Goal: Obtain resource: Obtain resource

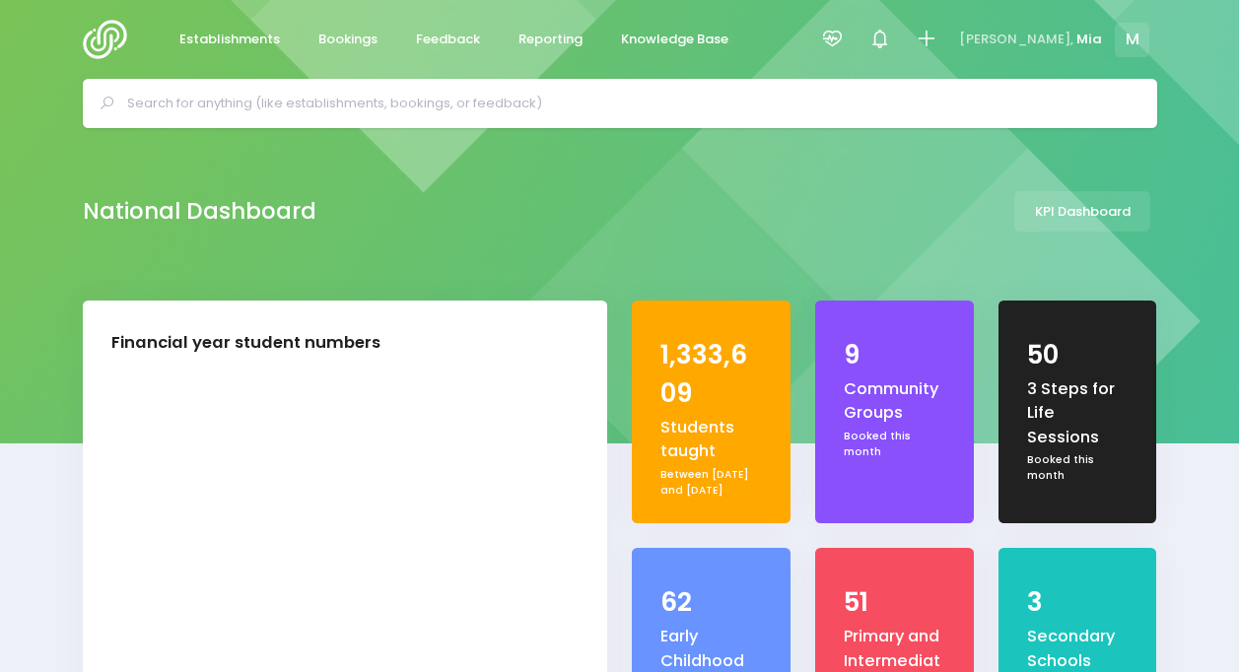
select select "5"
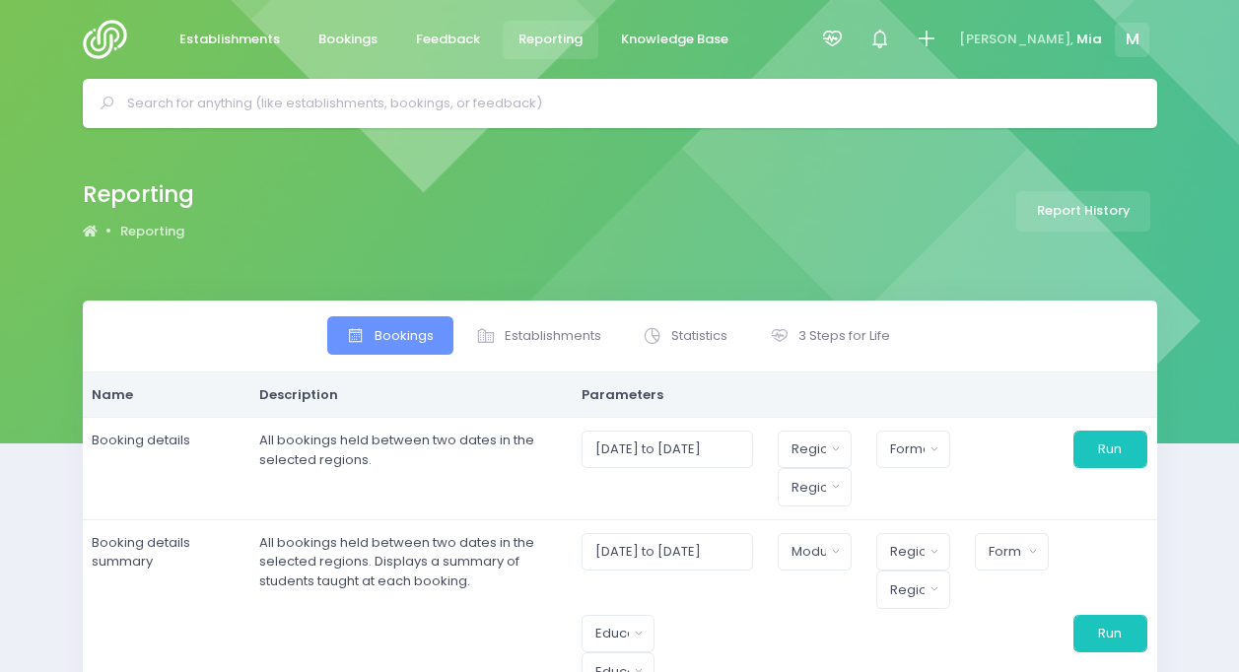
select select
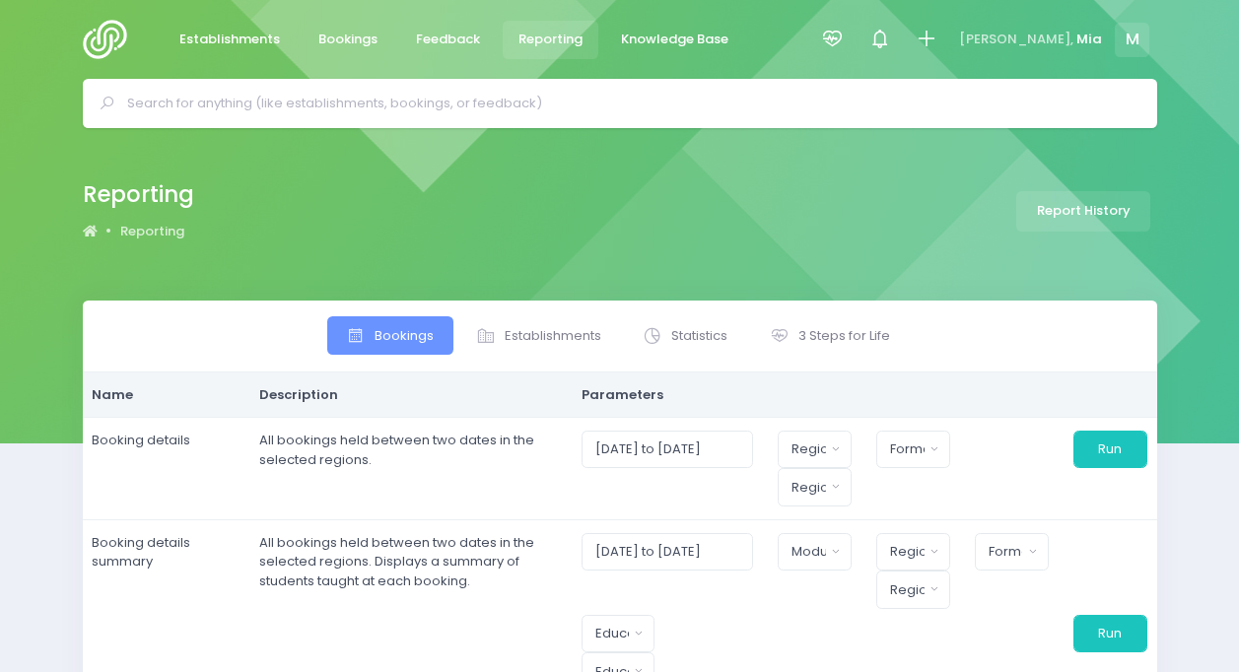
select select
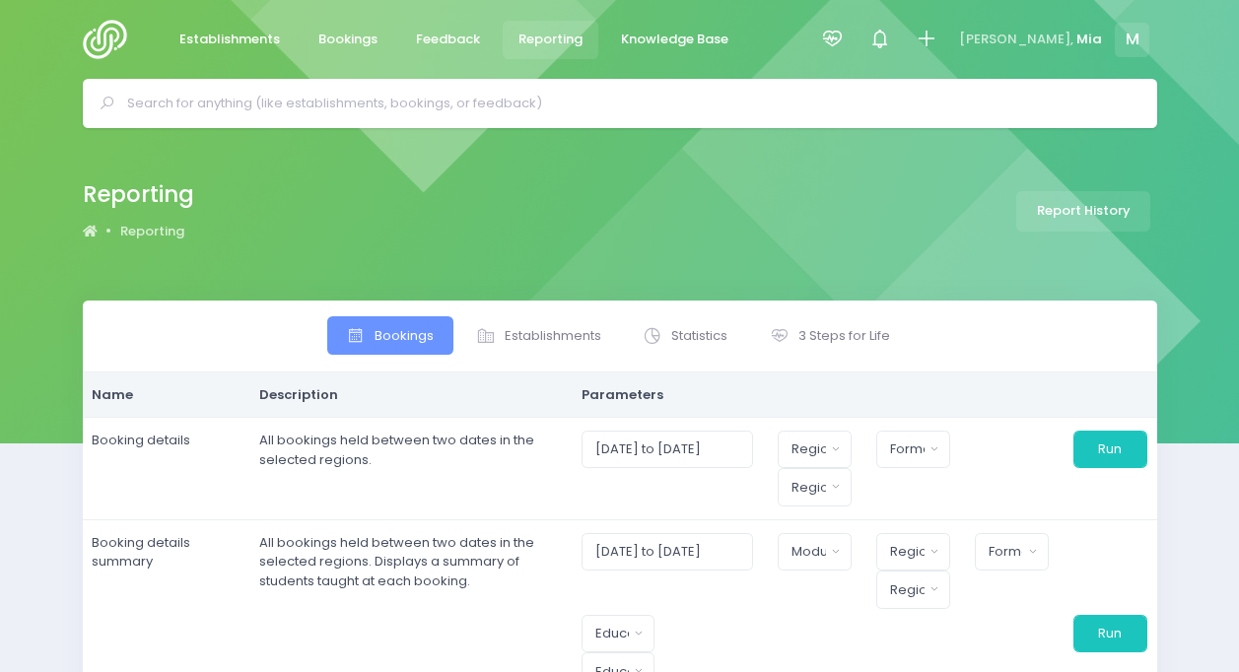
select select
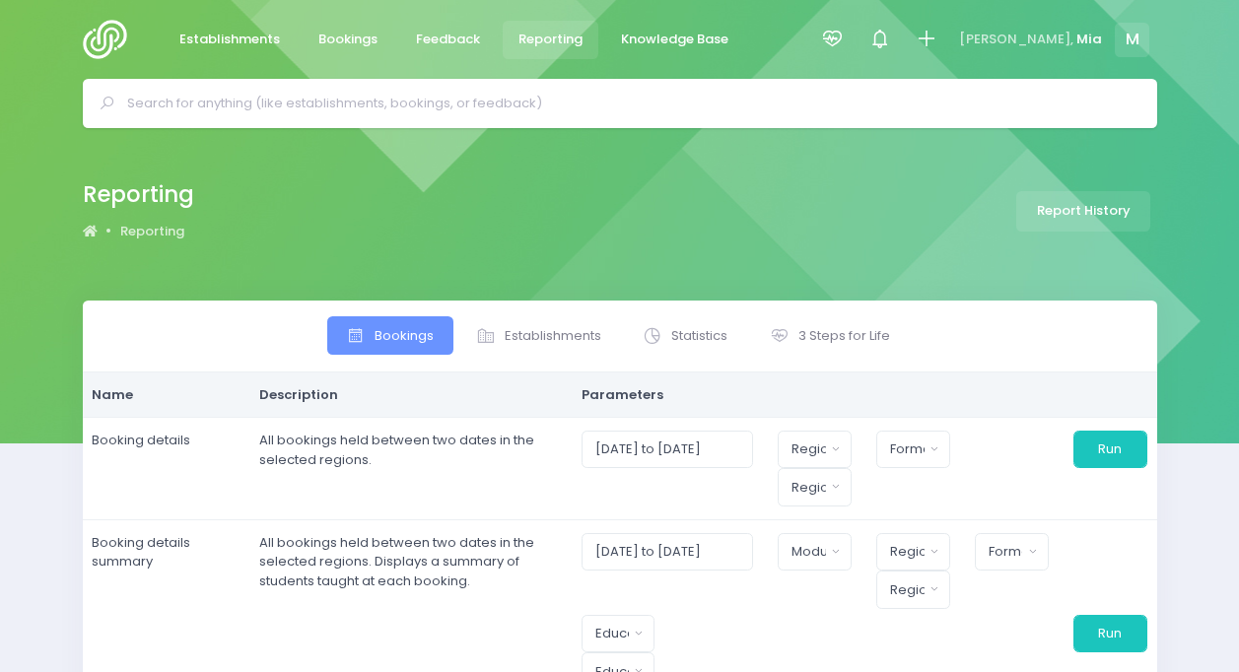
select select
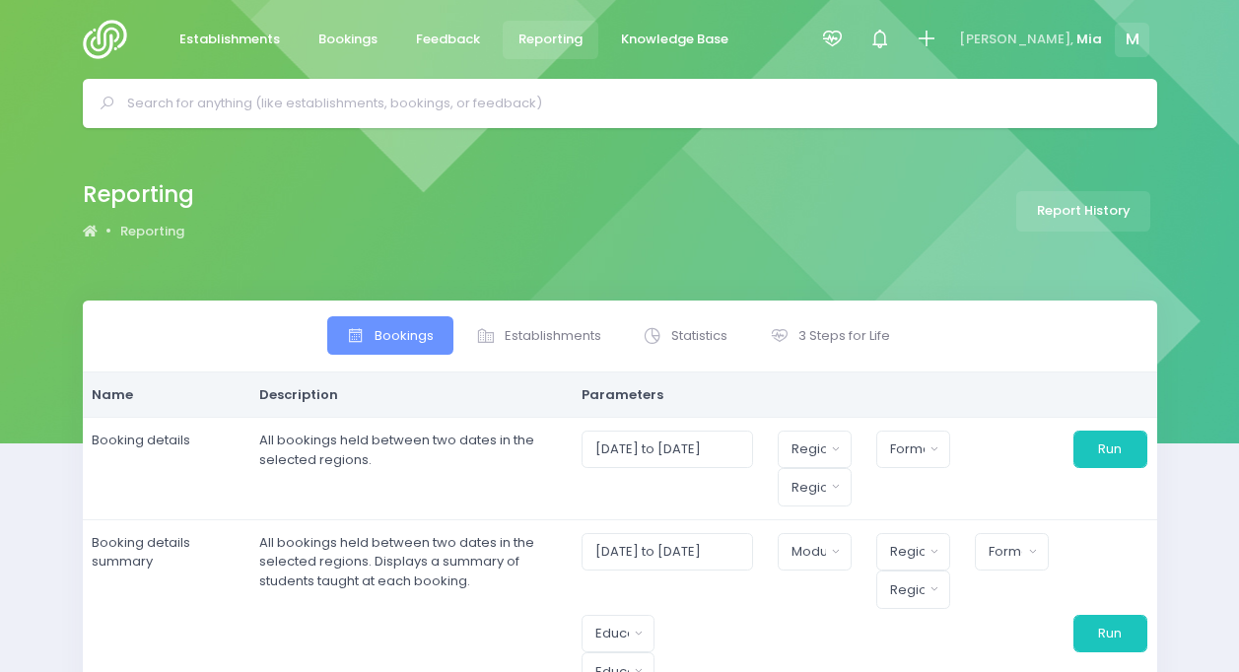
select select
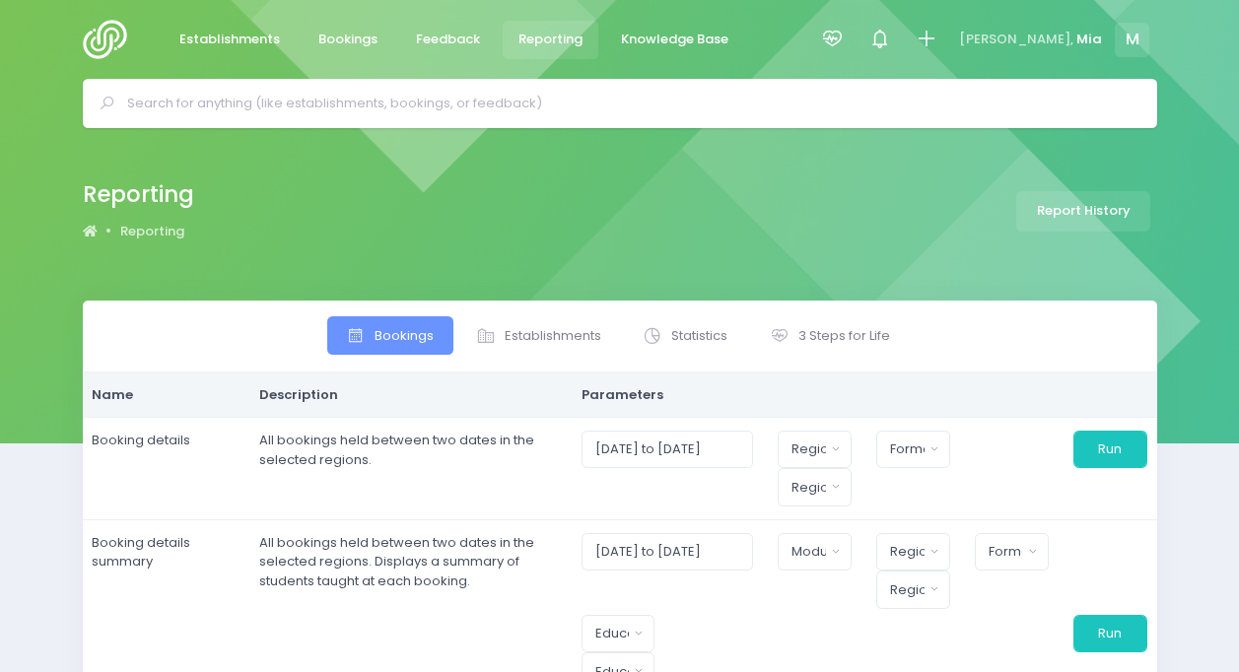
select select
click at [822, 331] on span "3 Steps for Life" at bounding box center [844, 336] width 92 height 20
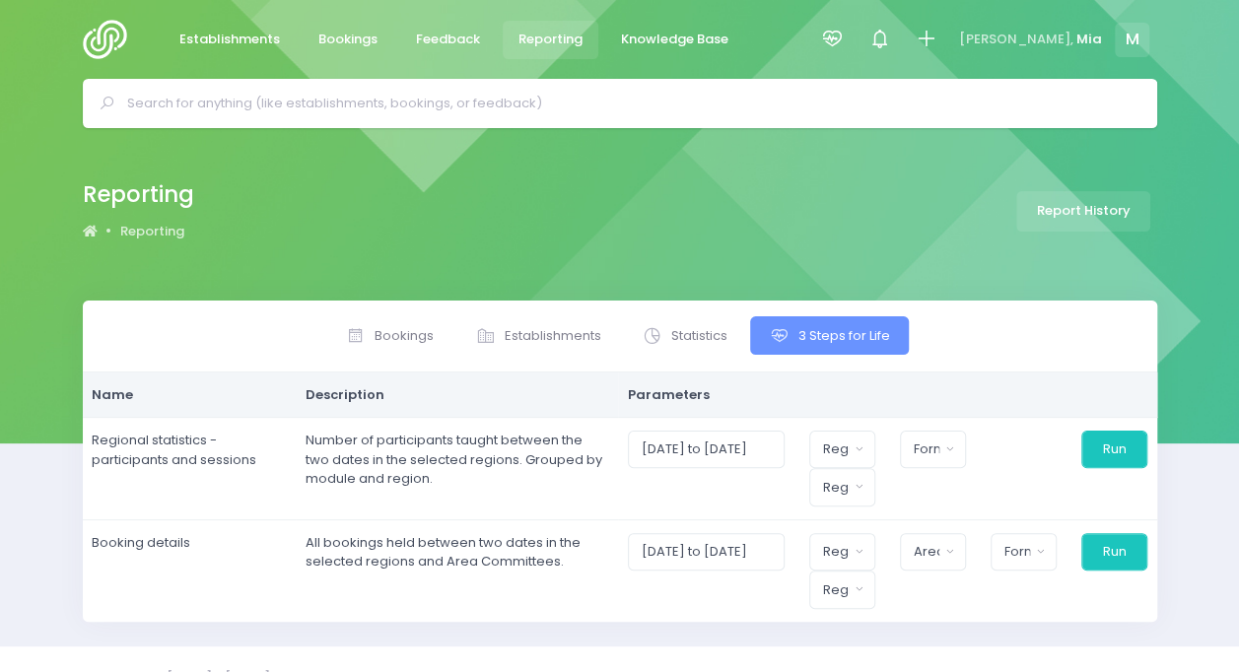
scroll to position [34, 0]
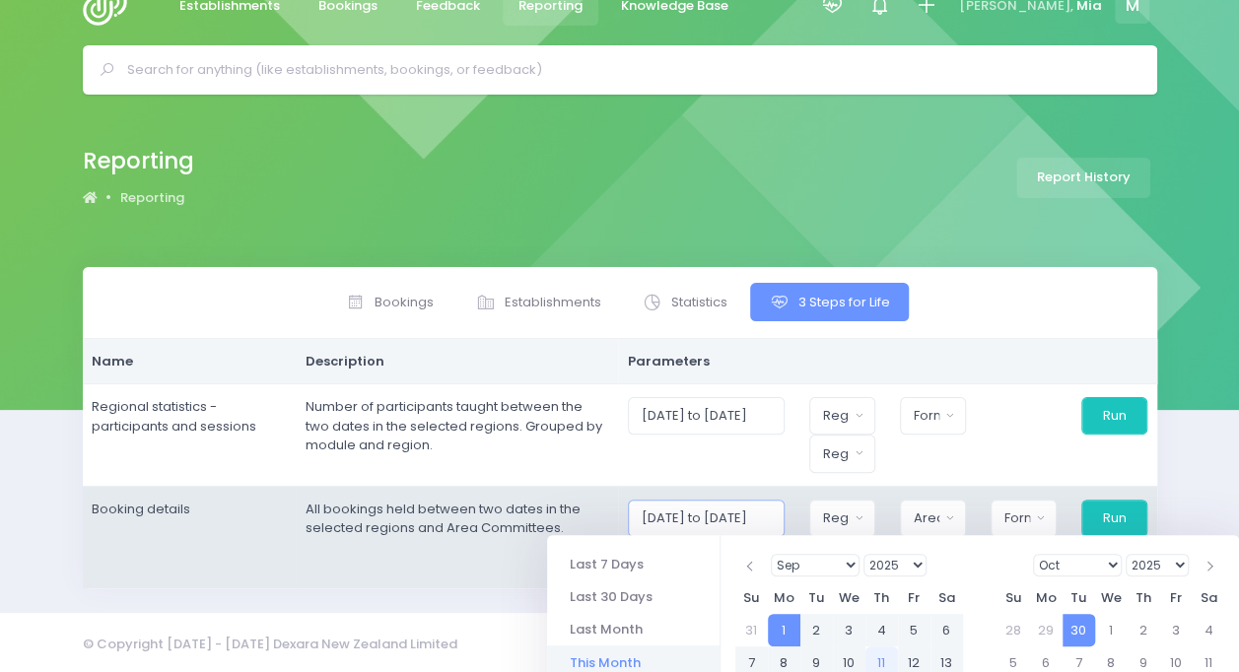
click at [785, 500] on input "[DATE] to [DATE]" at bounding box center [706, 518] width 157 height 37
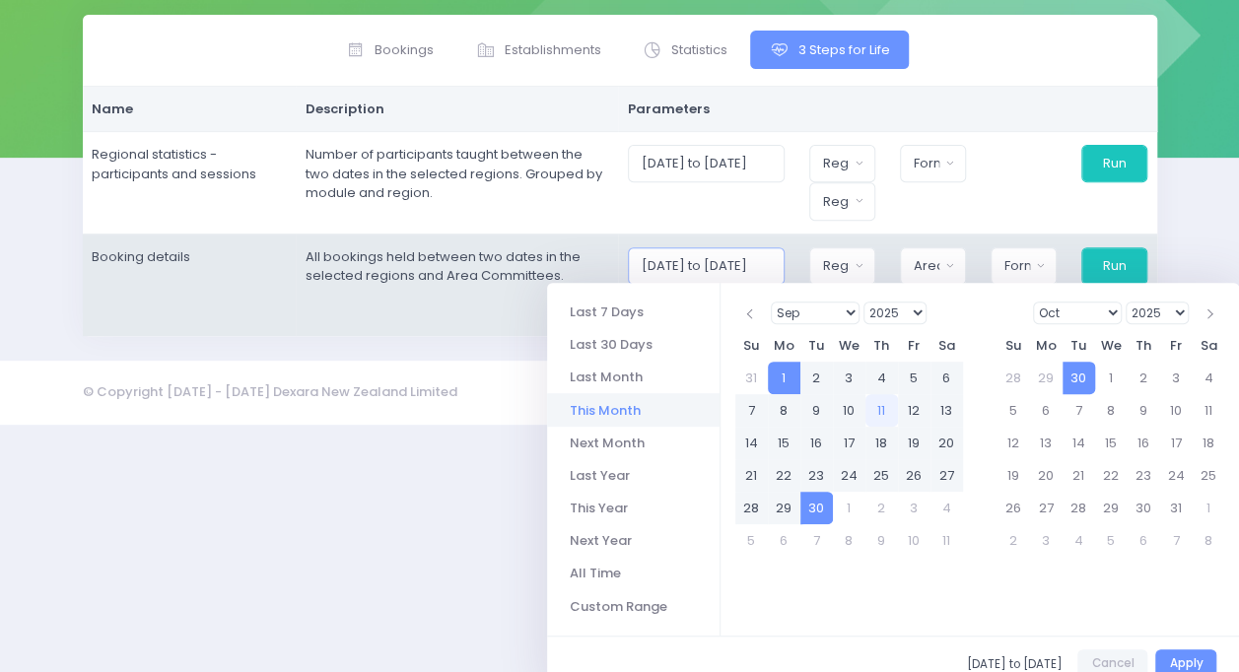
scroll to position [288, 0]
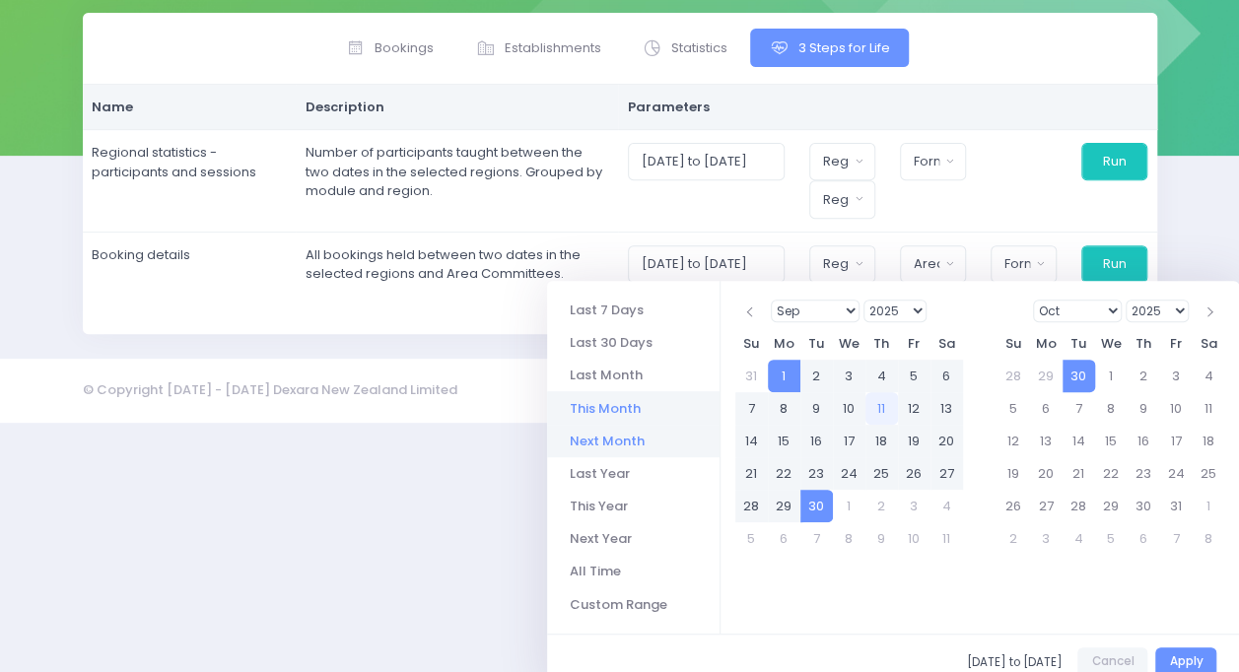
click at [615, 449] on li "Next Month" at bounding box center [633, 441] width 172 height 33
type input "[DATE] to [DATE]"
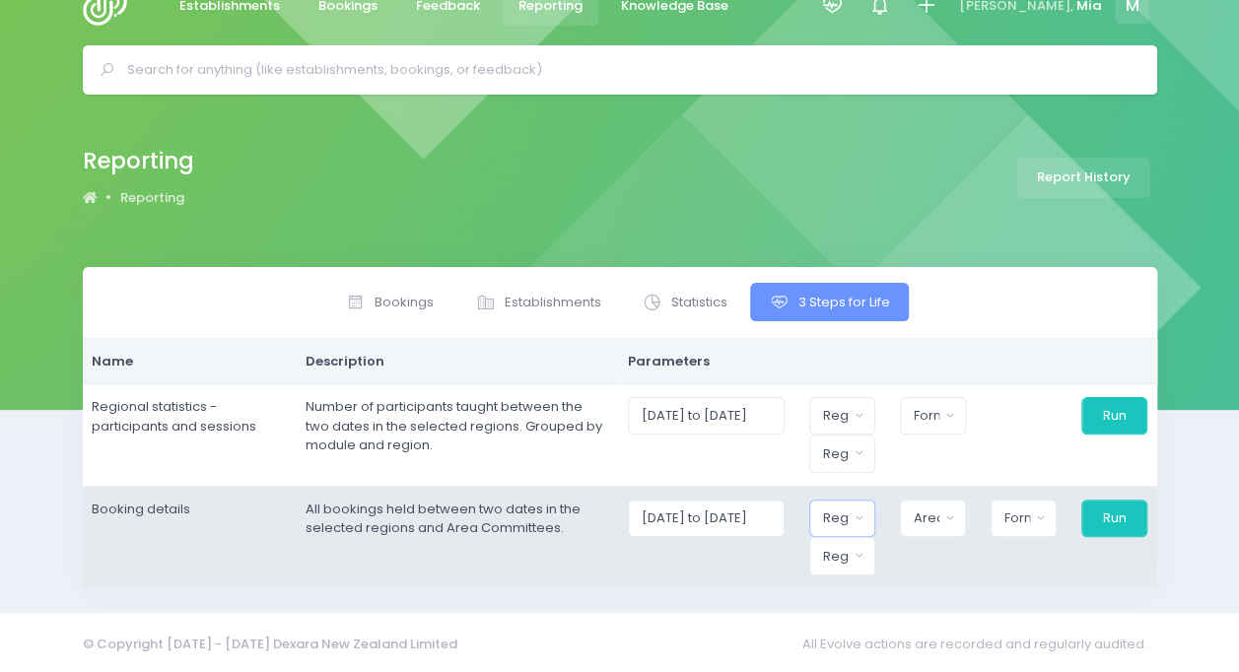
click at [860, 507] on button "Region" at bounding box center [842, 518] width 66 height 37
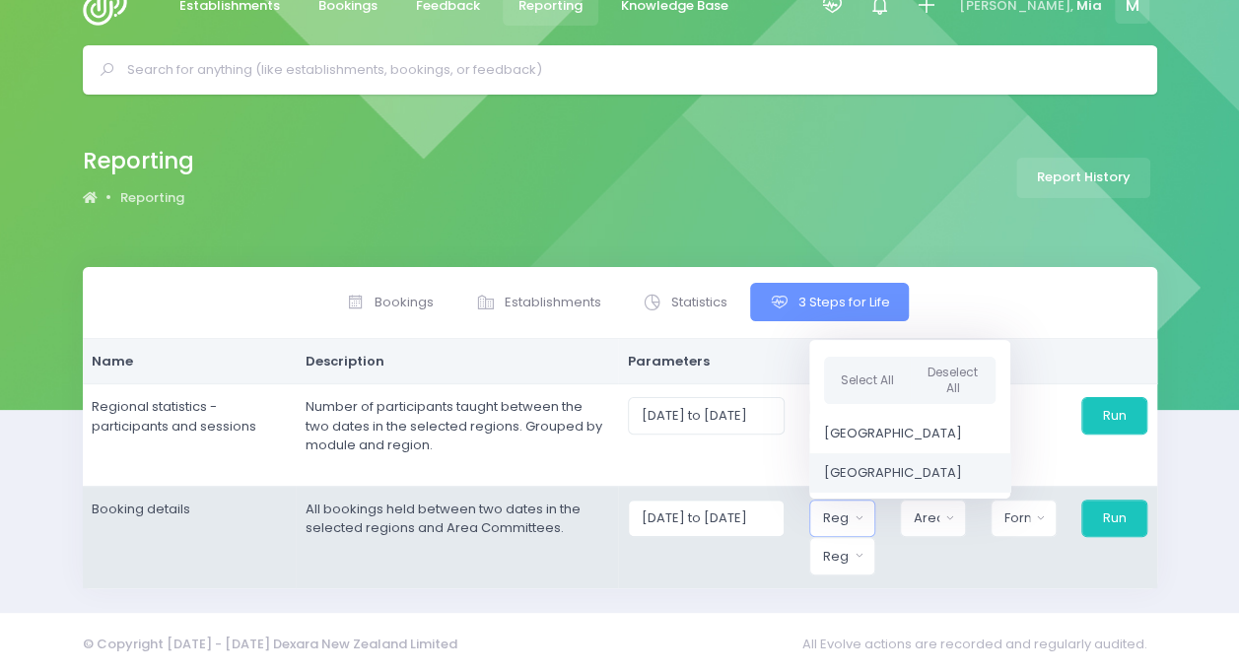
click at [888, 471] on span "[GEOGRAPHIC_DATA]" at bounding box center [893, 473] width 138 height 20
select select "Central"
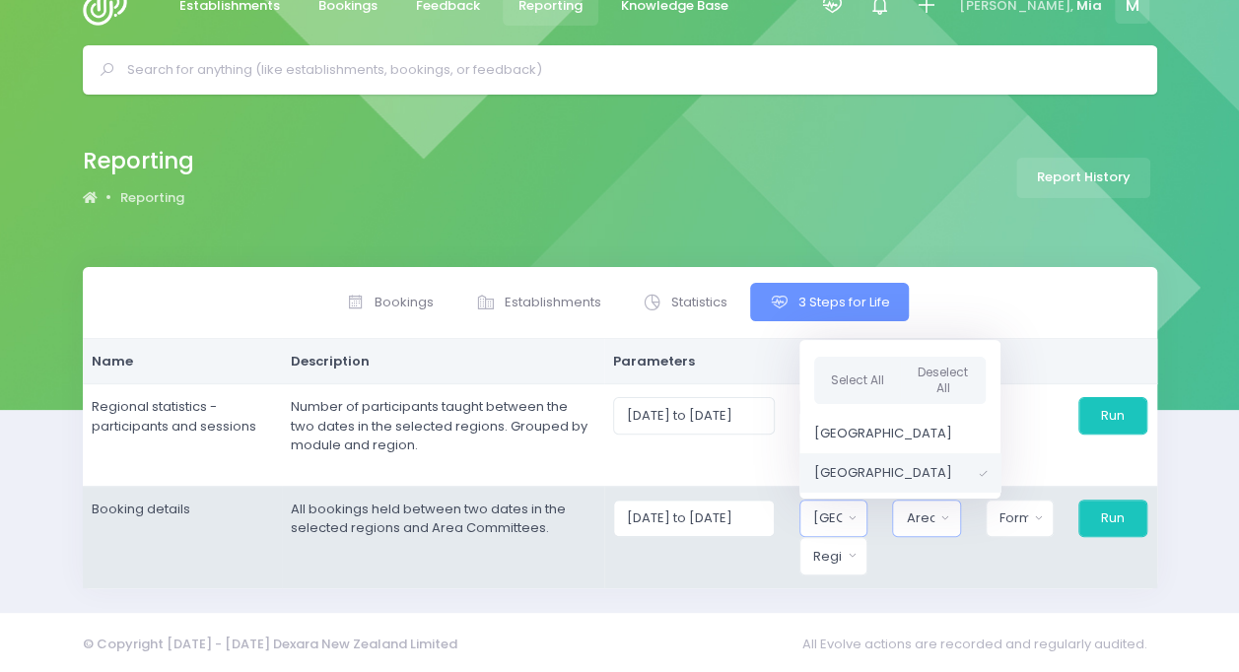
click at [949, 527] on button "Area Committee" at bounding box center [926, 518] width 68 height 37
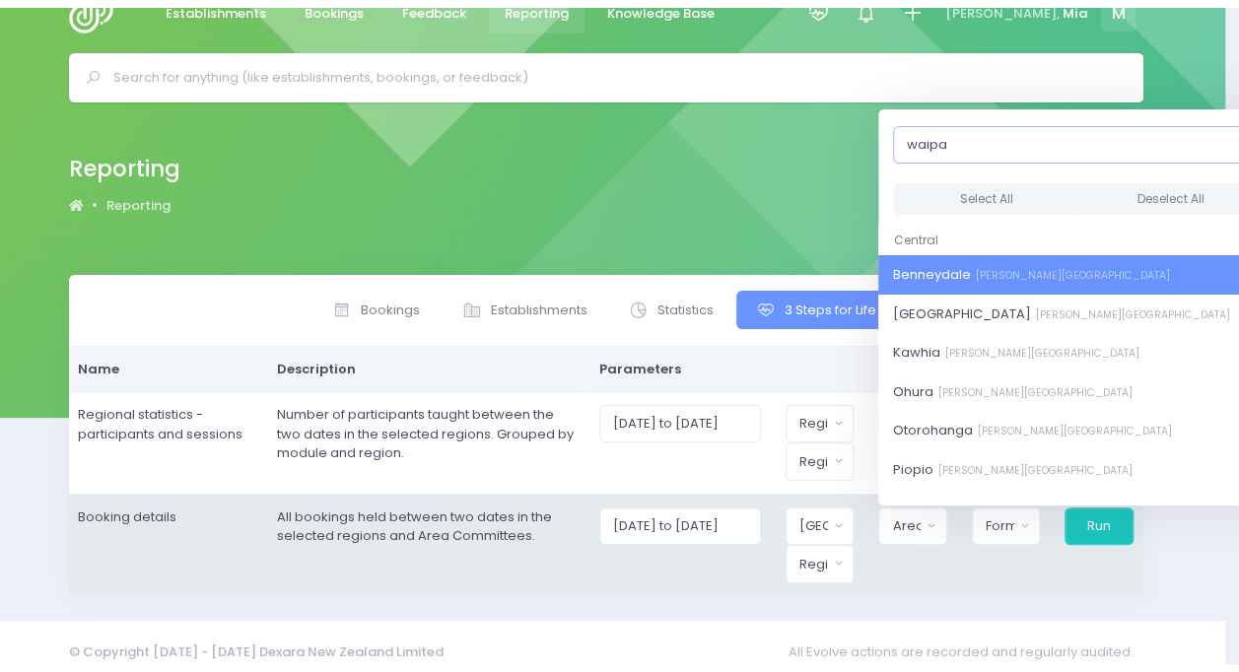
scroll to position [34, 0]
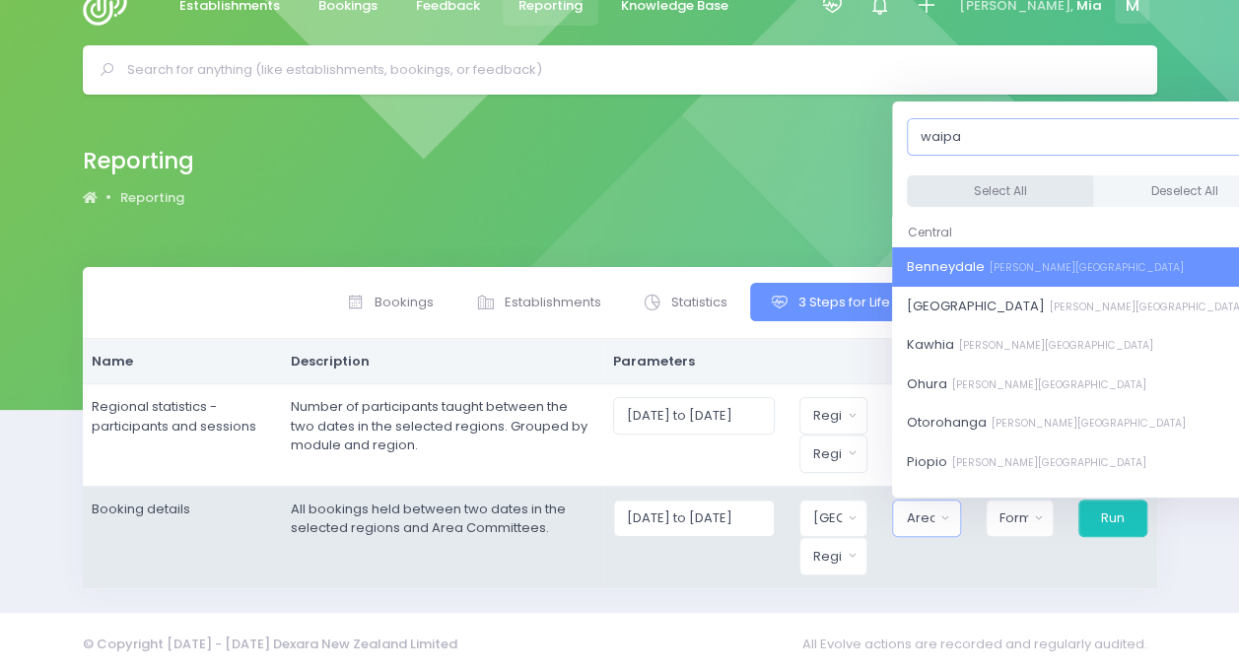
type input "waipa"
click at [994, 196] on button "Select All" at bounding box center [1000, 191] width 186 height 33
select select "Benneydale"
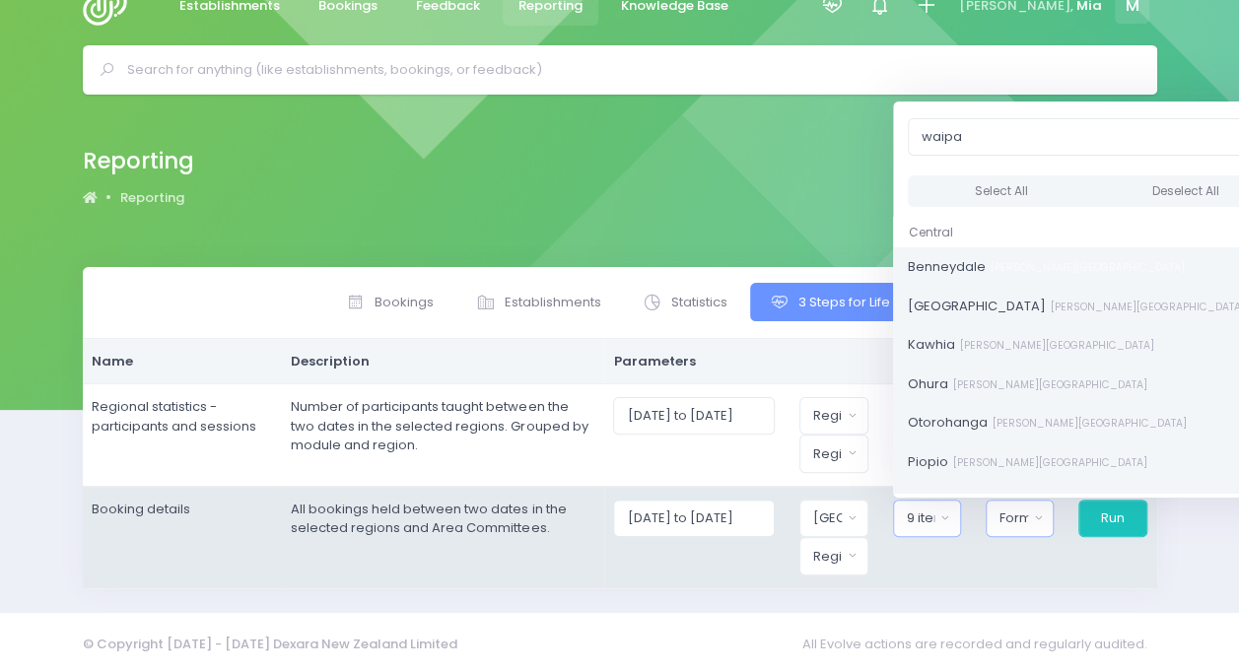
click at [1017, 509] on div "Format" at bounding box center [1013, 519] width 29 height 20
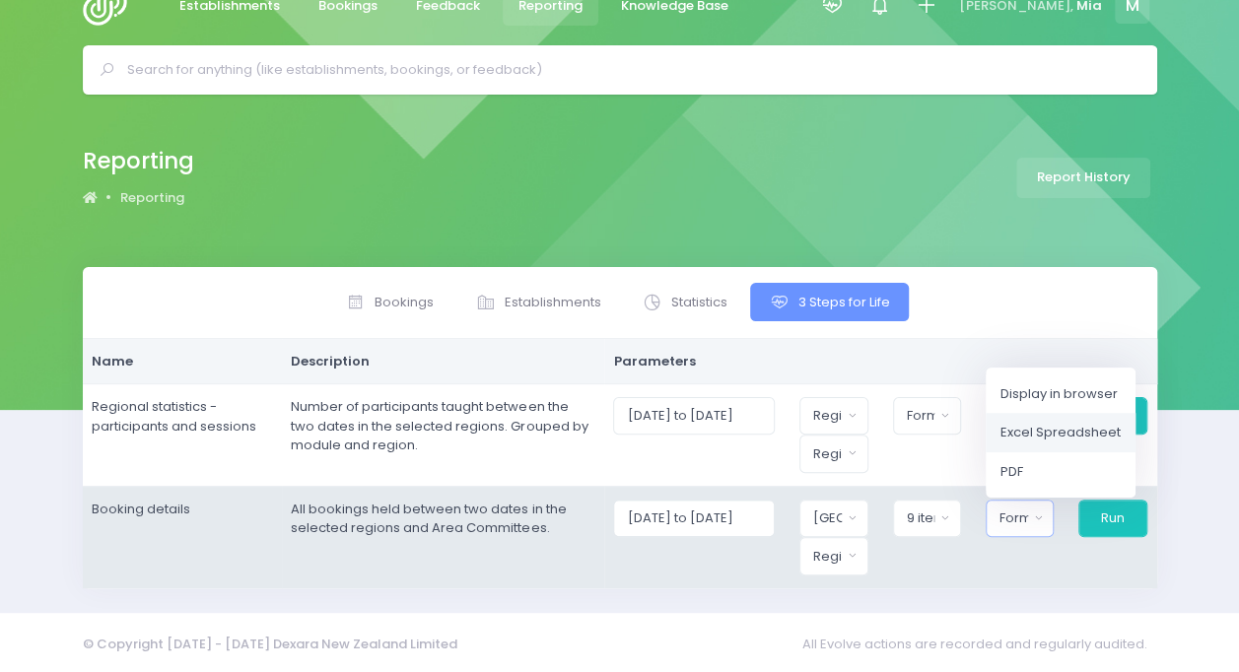
click at [1055, 430] on span "Excel Spreadsheet" at bounding box center [1060, 433] width 120 height 20
select select "excel"
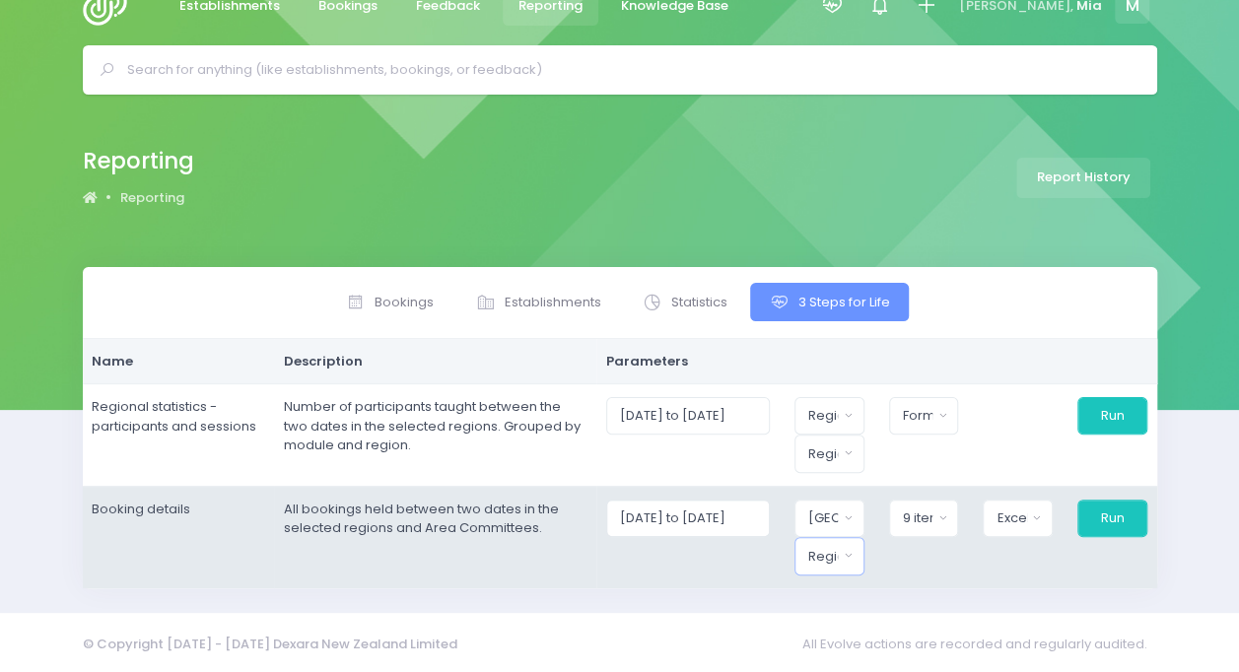
click at [836, 547] on div "Region" at bounding box center [823, 557] width 30 height 20
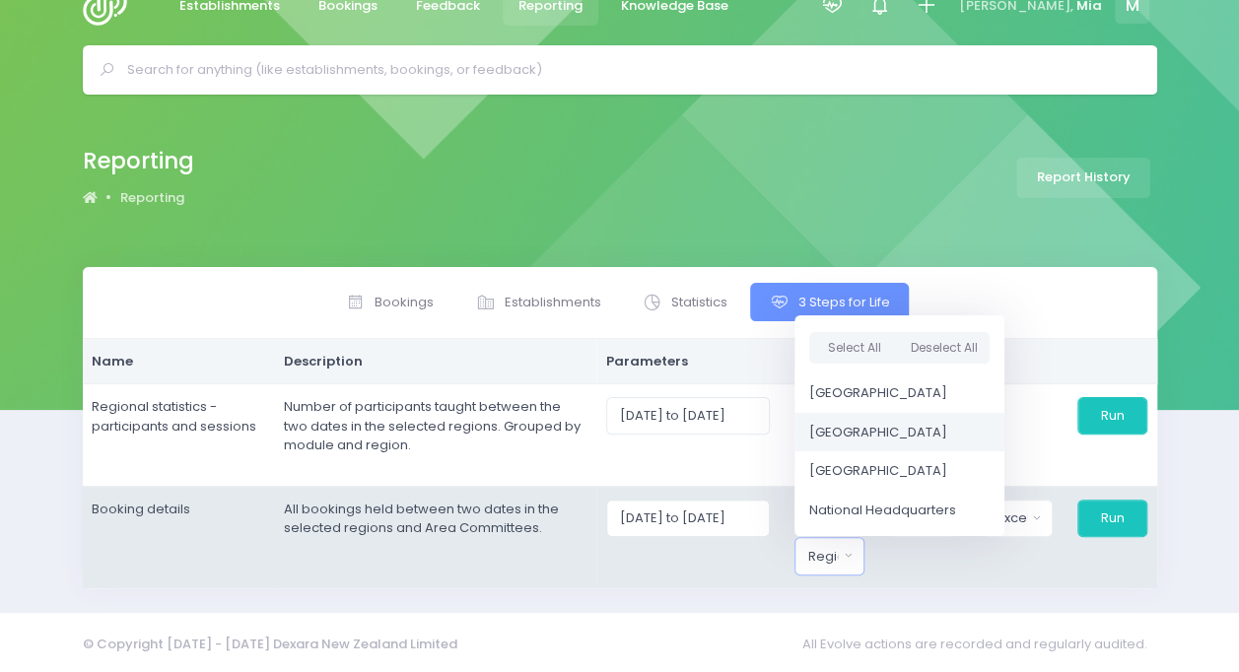
click at [857, 414] on link "[GEOGRAPHIC_DATA]" at bounding box center [899, 432] width 210 height 39
select select "Central"
click at [1108, 517] on button "Run" at bounding box center [1111, 518] width 71 height 37
